Goal: Task Accomplishment & Management: Manage account settings

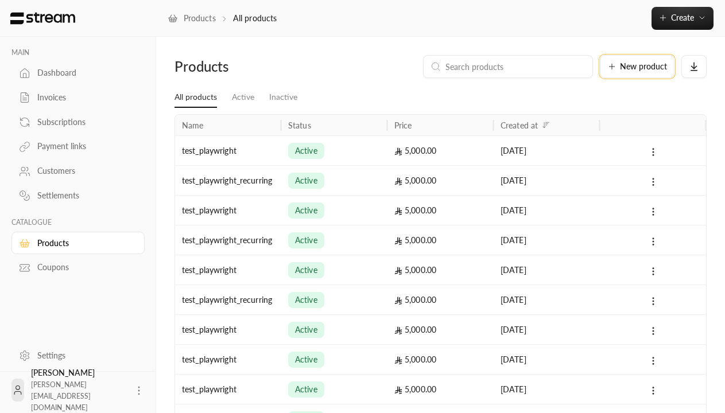
click at [637, 67] on span "New product" at bounding box center [643, 67] width 47 height 8
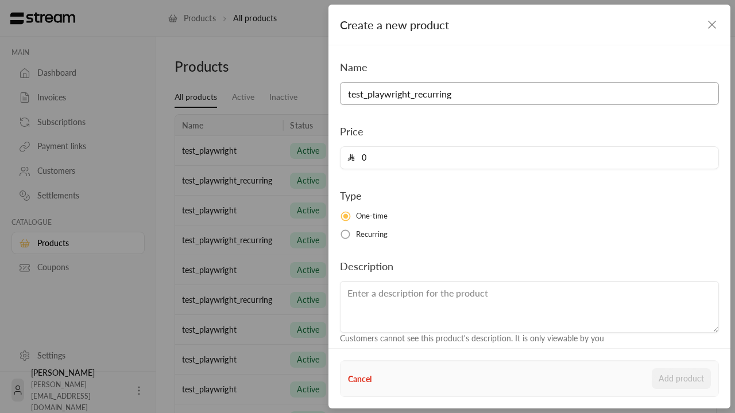
type input "test_playwright_recurring"
type input "5000"
click at [681, 379] on button "Add product" at bounding box center [680, 378] width 59 height 21
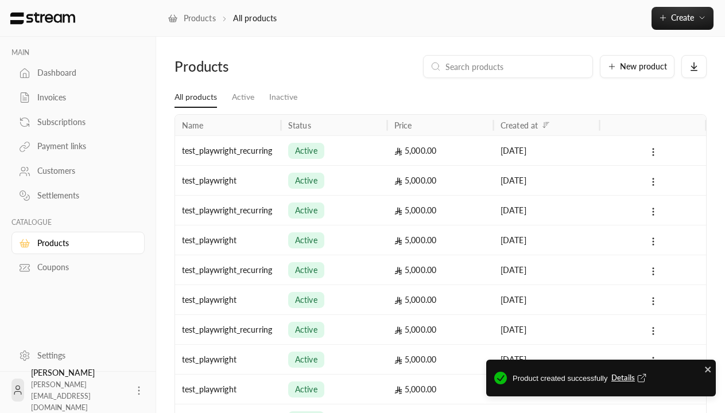
click at [630, 378] on span "Details" at bounding box center [630, 377] width 38 height 11
